Goal: Transaction & Acquisition: Purchase product/service

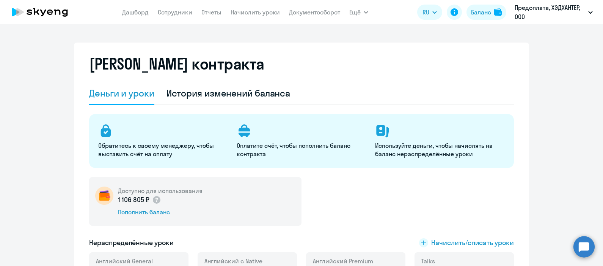
select select "english_adult_not_native_speaker"
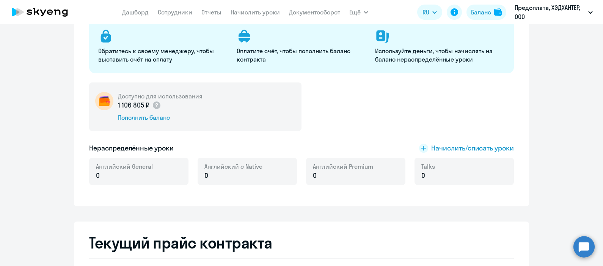
scroll to position [94, 0]
click at [131, 112] on div "1 106 805 ₽ Пополнить баланс" at bounding box center [160, 111] width 85 height 21
click at [140, 121] on div "Пополнить баланс" at bounding box center [160, 117] width 85 height 8
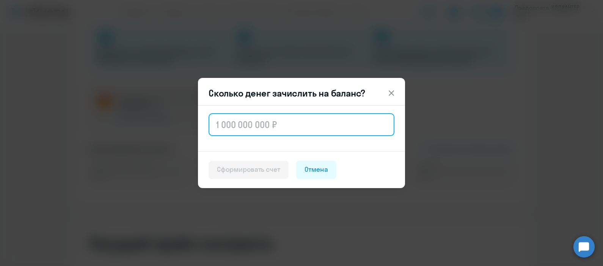
click at [268, 129] on input "text" at bounding box center [302, 124] width 186 height 23
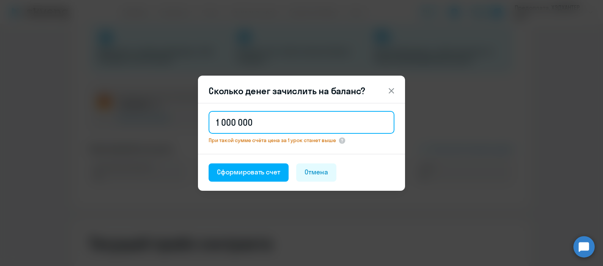
click at [220, 124] on input "1 000 000" at bounding box center [302, 122] width 186 height 23
drag, startPoint x: 211, startPoint y: 121, endPoint x: 220, endPoint y: 123, distance: 9.7
click at [220, 123] on input "1 000 000" at bounding box center [302, 122] width 186 height 23
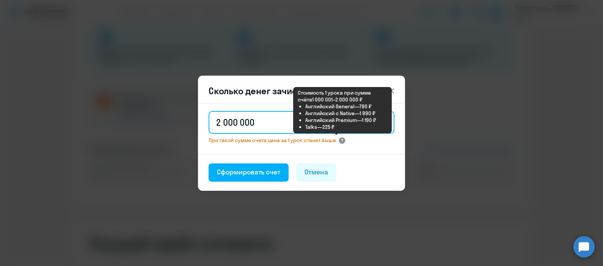
type input "2 000 000"
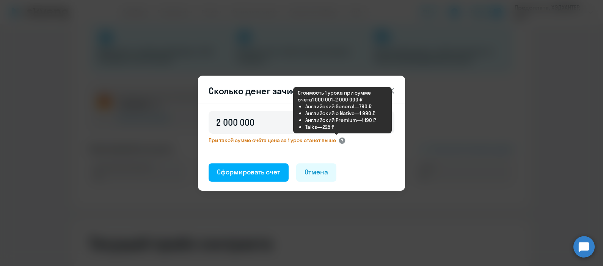
click at [343, 141] on circle at bounding box center [342, 140] width 6 height 6
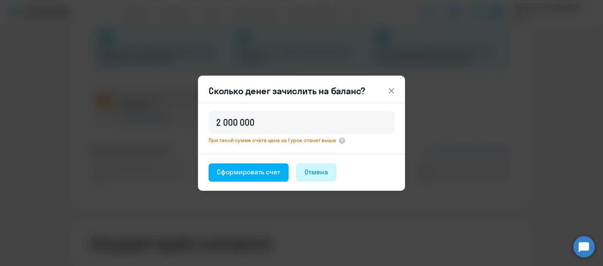
click at [321, 167] on div "Отмена" at bounding box center [317, 172] width 24 height 10
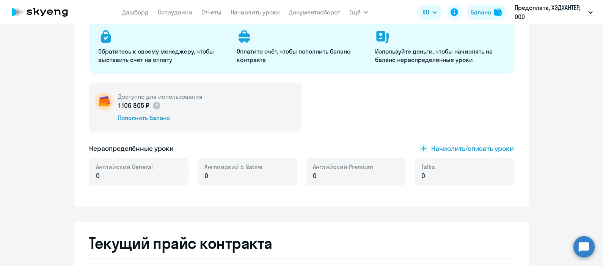
scroll to position [0, 0]
